Goal: Task Accomplishment & Management: Manage account settings

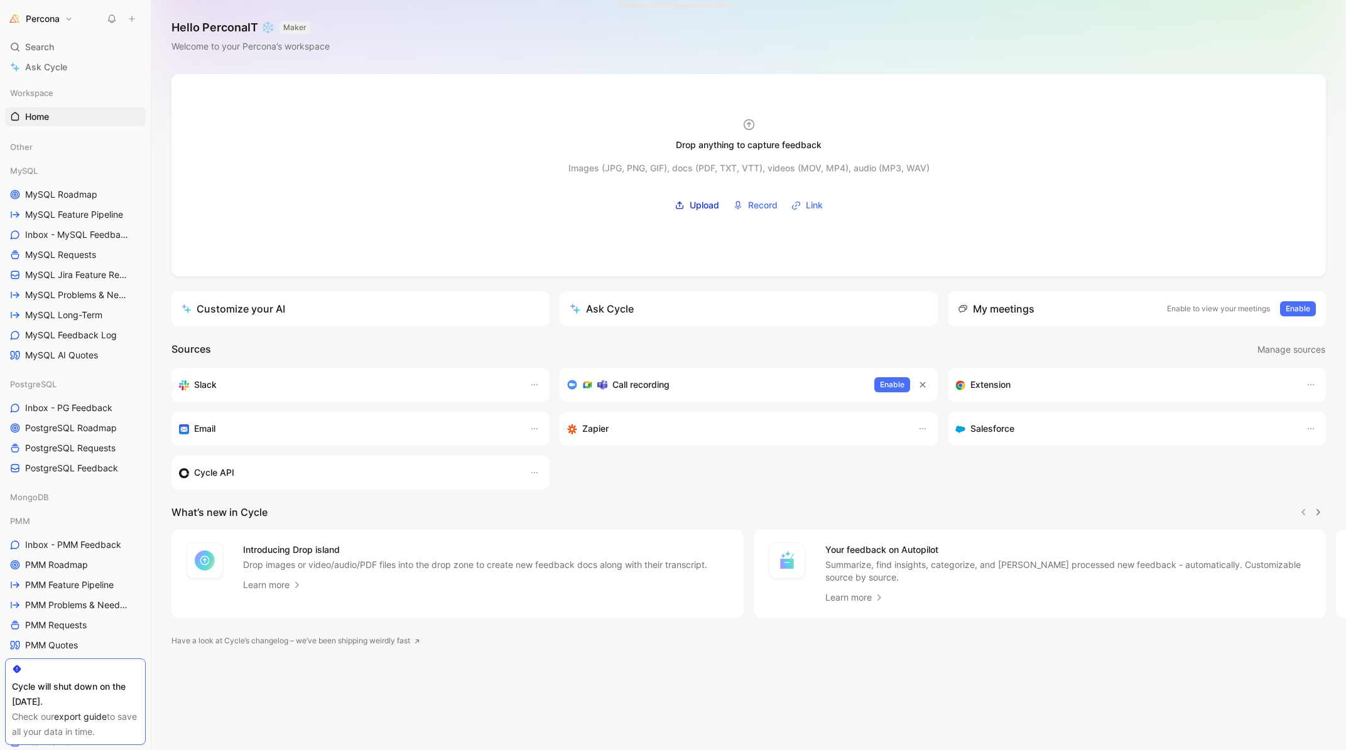
click at [63, 23] on button "Percona" at bounding box center [40, 19] width 71 height 18
click at [60, 136] on div "Workspace settings G then S" at bounding box center [85, 129] width 154 height 20
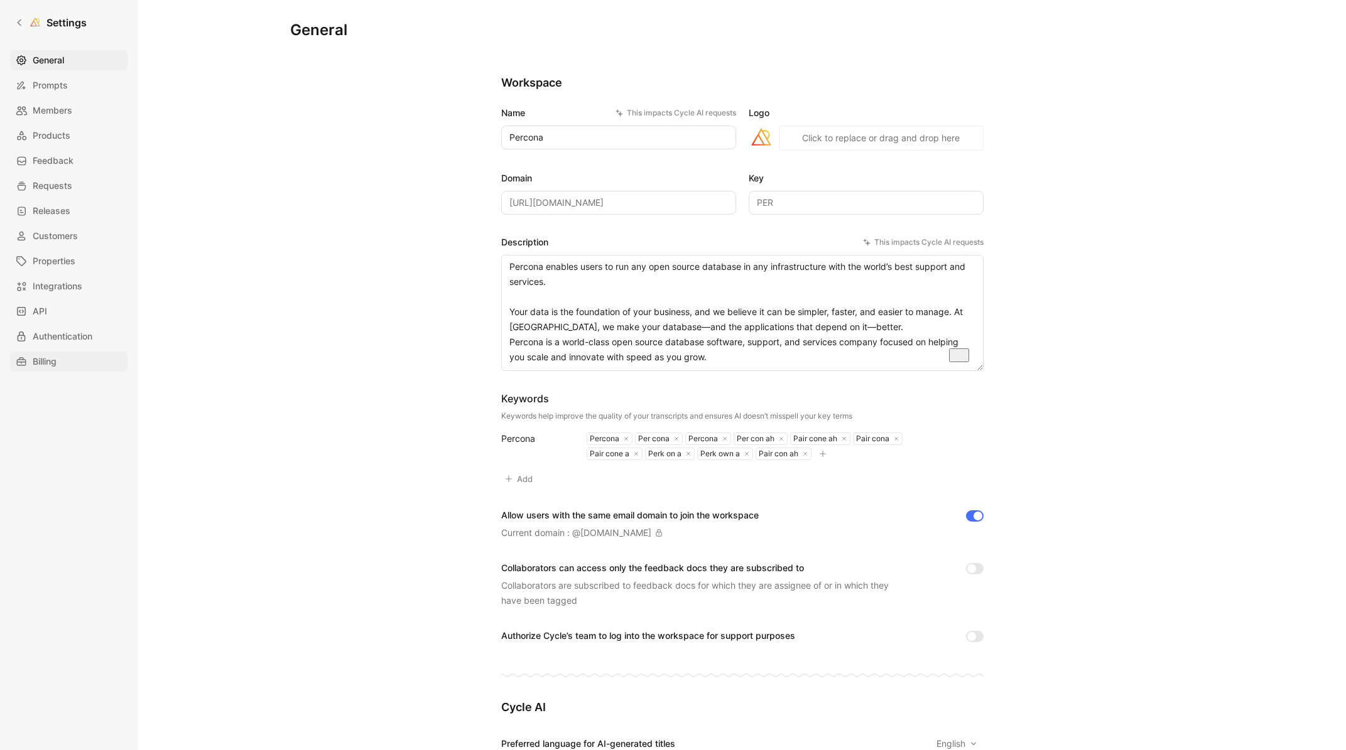
click at [62, 360] on link "Billing" at bounding box center [69, 362] width 118 height 20
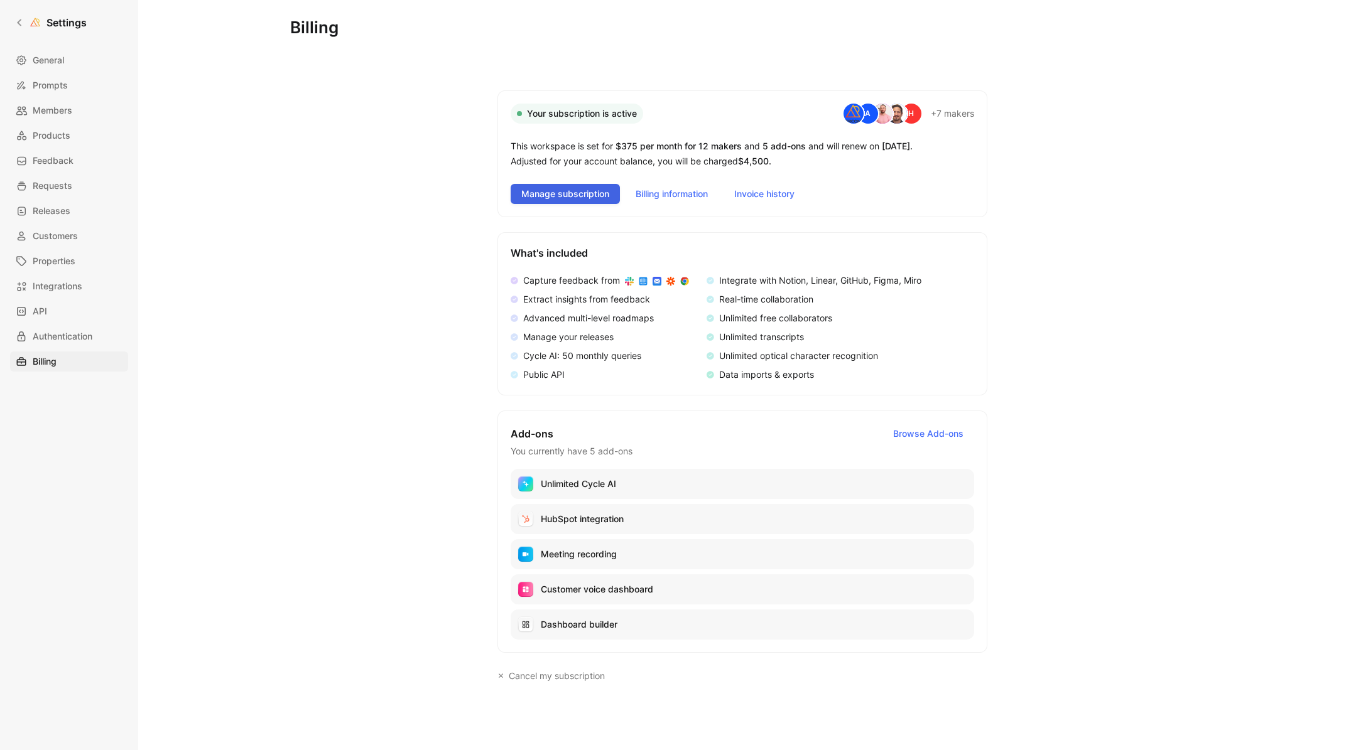
click at [559, 195] on span "Manage subscription" at bounding box center [565, 194] width 88 height 15
